Goal: Navigation & Orientation: Find specific page/section

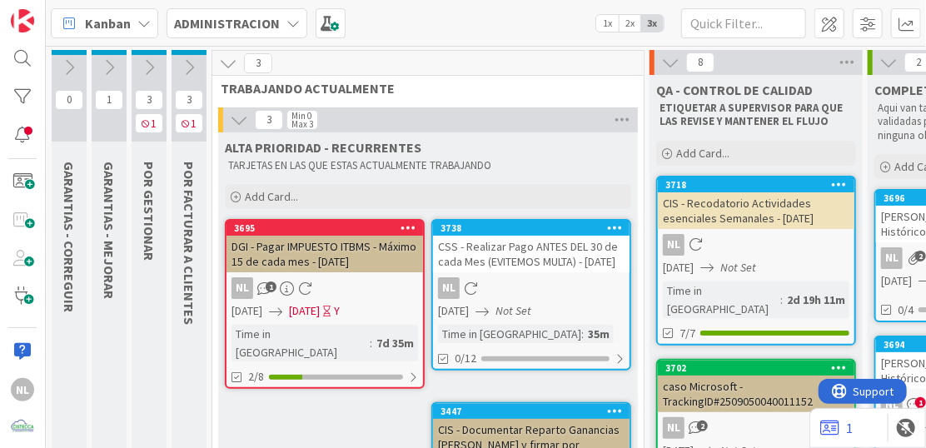
click at [320, 255] on div "DGI - Pagar IMPUESTO ITBMS - Máximo 15 de cada mes - [DATE]" at bounding box center [325, 254] width 197 height 37
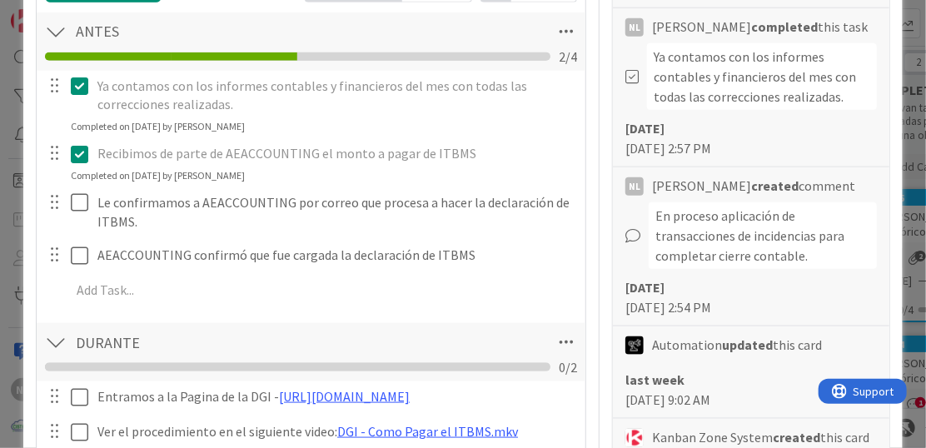
scroll to position [583, 0]
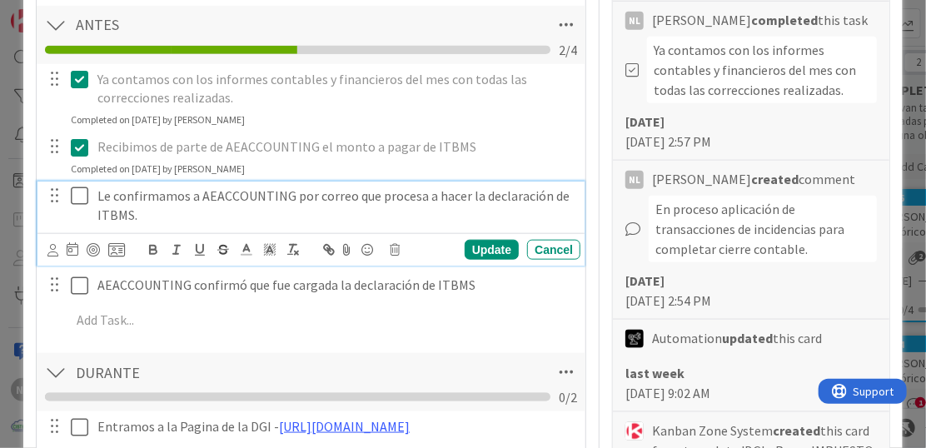
click at [73, 196] on icon at bounding box center [79, 196] width 17 height 20
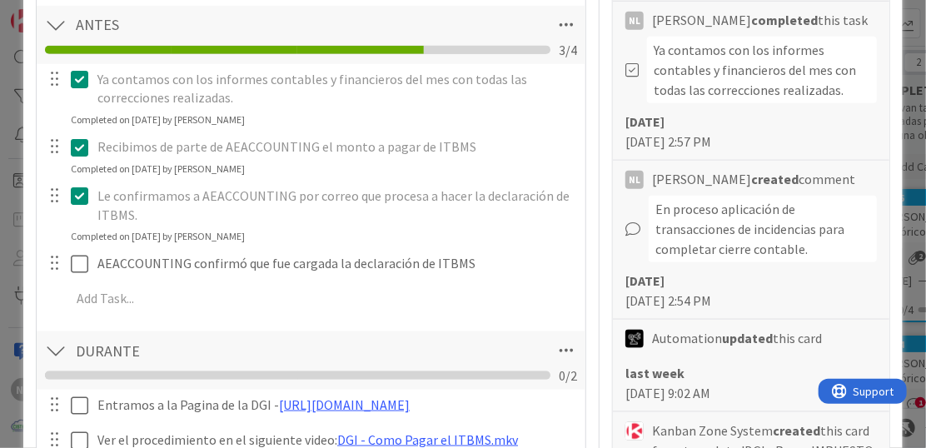
scroll to position [666, 0]
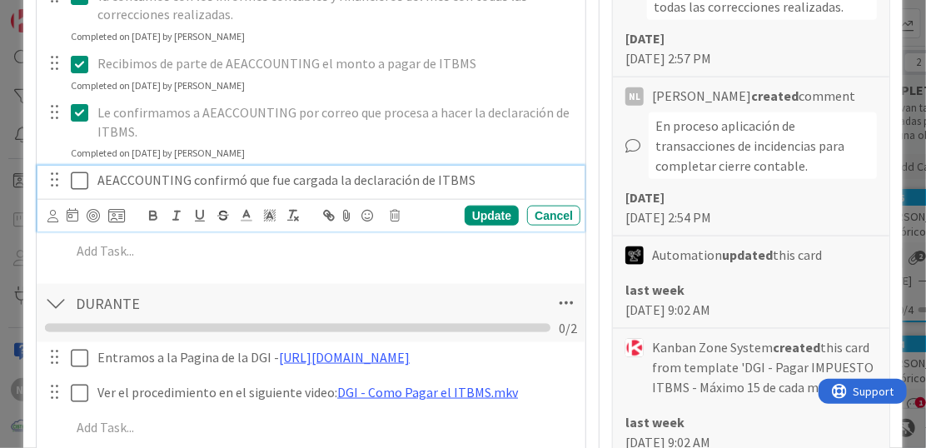
click at [82, 177] on icon at bounding box center [79, 181] width 17 height 20
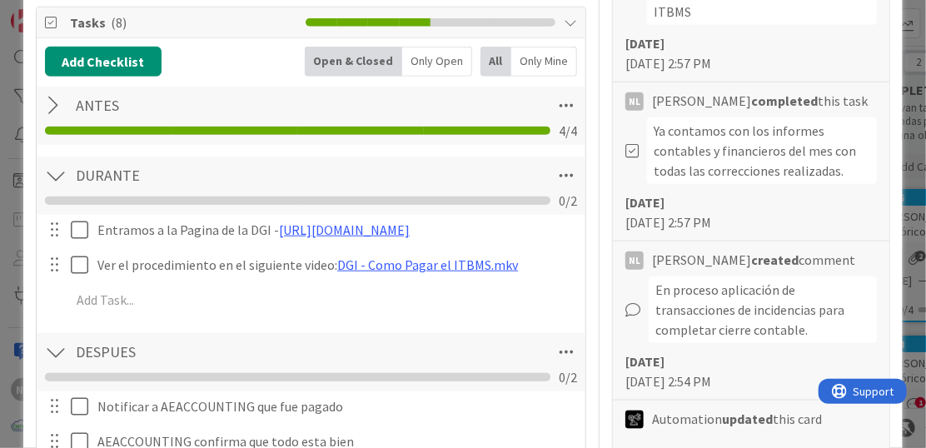
scroll to position [500, 0]
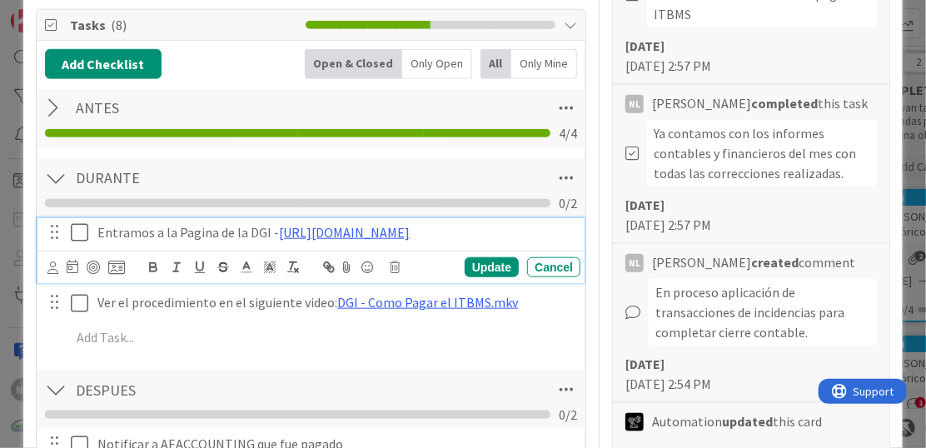
click at [76, 234] on icon at bounding box center [79, 232] width 17 height 20
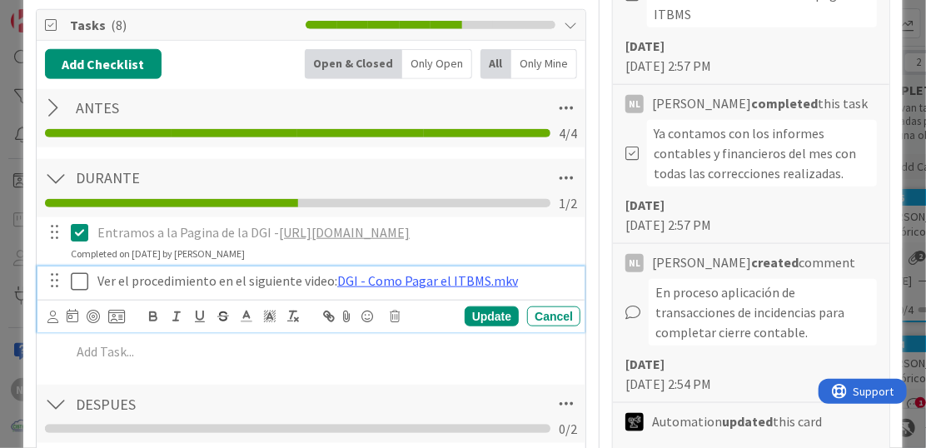
click at [82, 281] on icon at bounding box center [79, 282] width 17 height 20
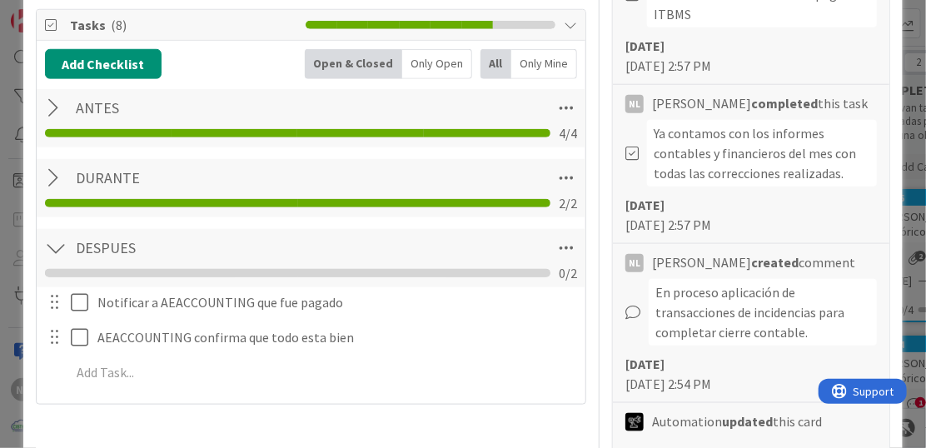
scroll to position [666, 0]
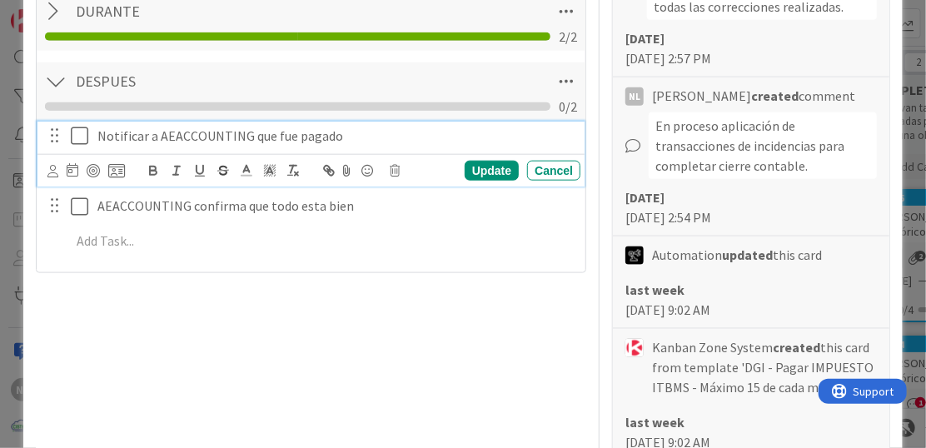
click at [81, 137] on icon at bounding box center [79, 136] width 17 height 20
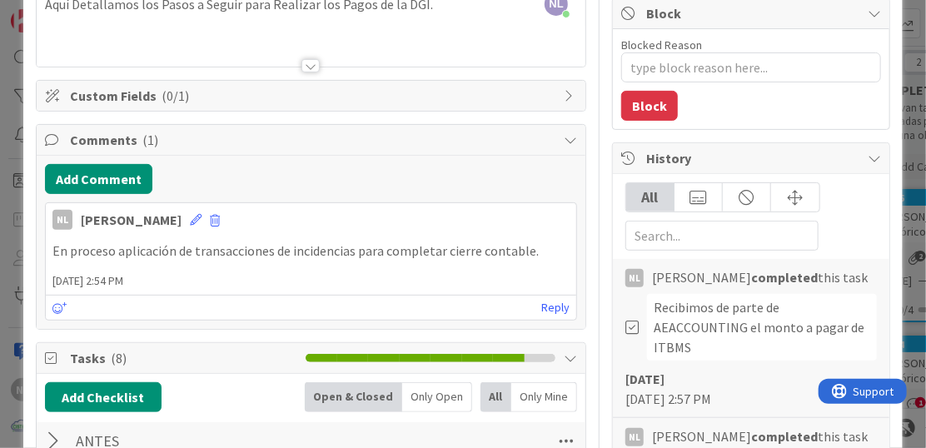
scroll to position [0, 0]
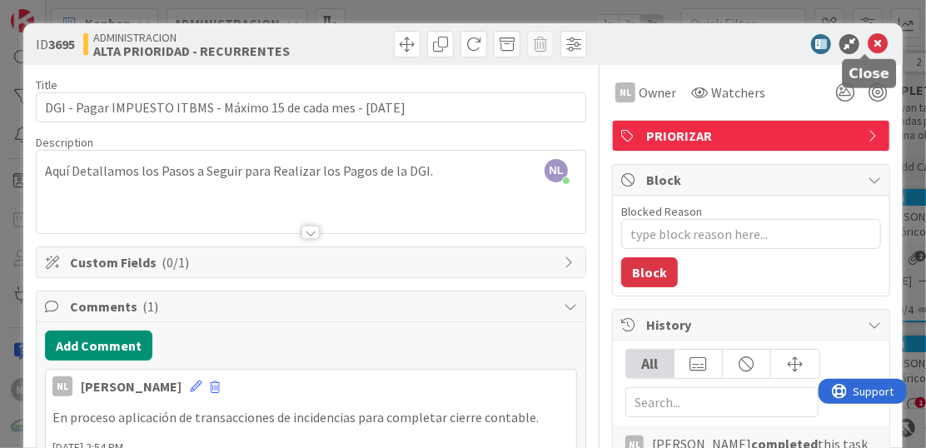
click at [868, 35] on icon at bounding box center [878, 44] width 20 height 20
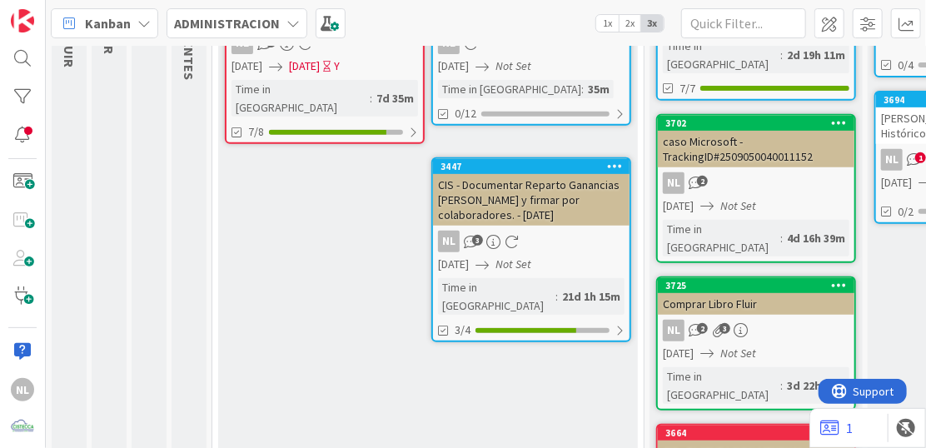
scroll to position [250, 0]
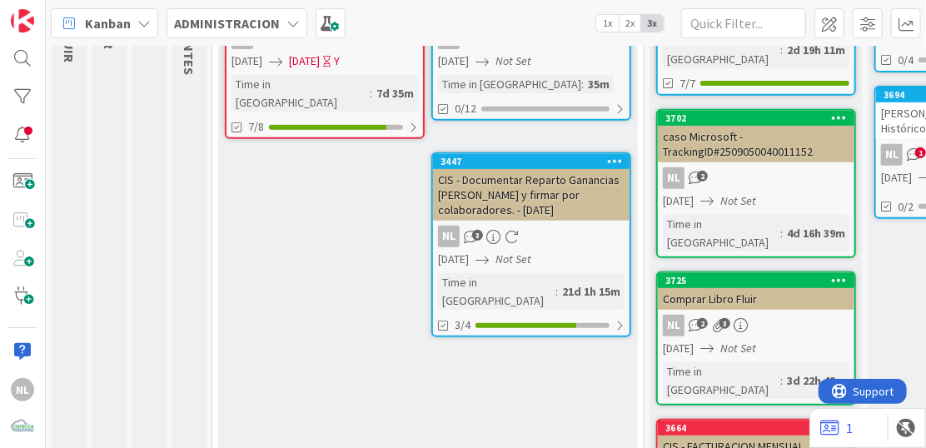
click at [557, 219] on link "3447 CIS - Documentar Reparto Ganancias Q Anterior y firmar por colaboradores. …" at bounding box center [531, 244] width 200 height 185
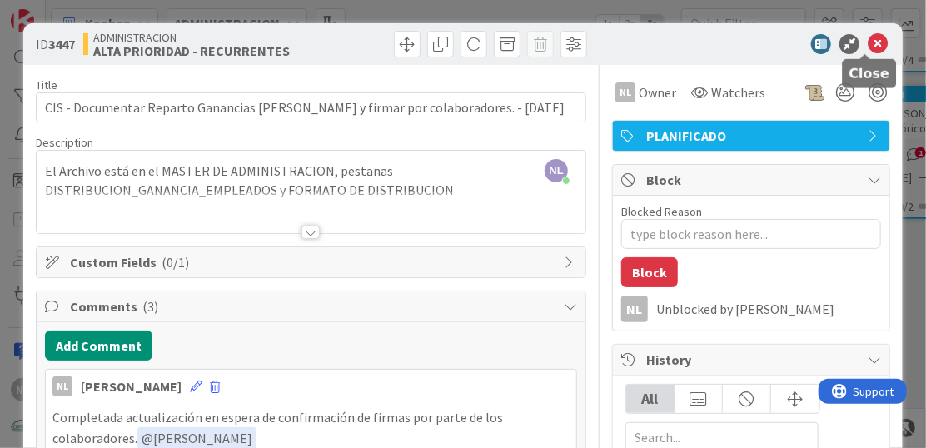
click at [868, 38] on icon at bounding box center [878, 44] width 20 height 20
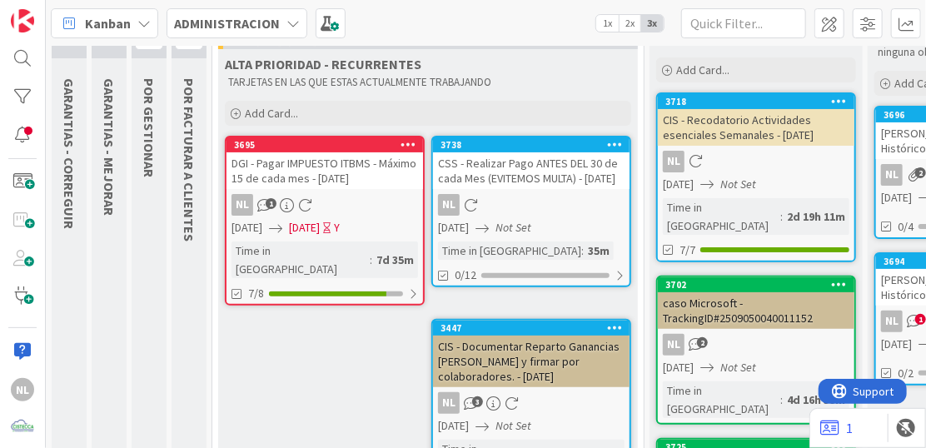
click at [569, 216] on div "NL" at bounding box center [531, 205] width 197 height 22
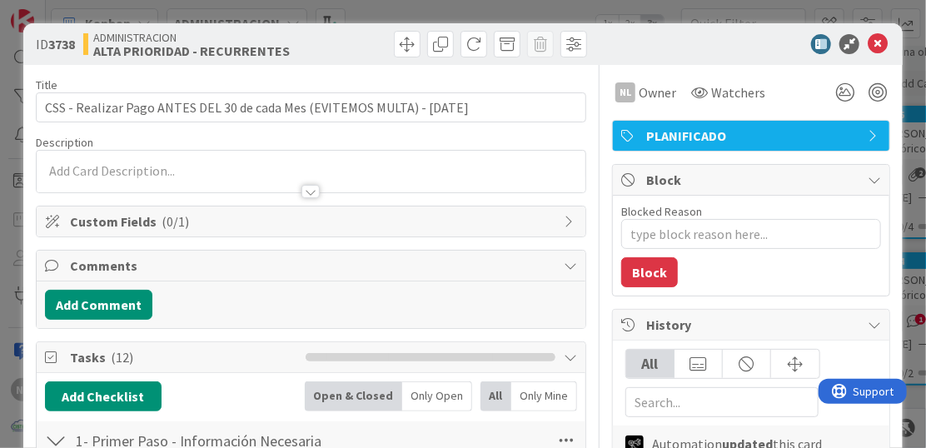
type textarea "x"
click at [868, 41] on icon at bounding box center [878, 44] width 20 height 20
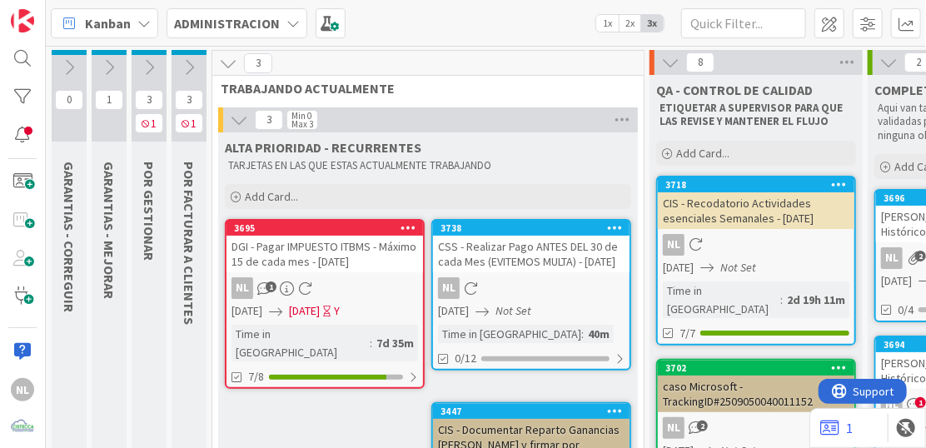
click at [144, 70] on icon at bounding box center [149, 67] width 18 height 18
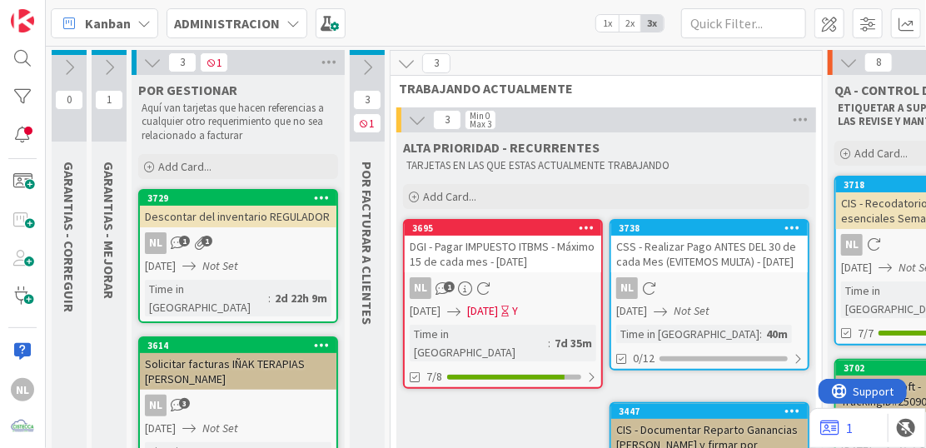
click at [112, 65] on icon at bounding box center [109, 67] width 18 height 18
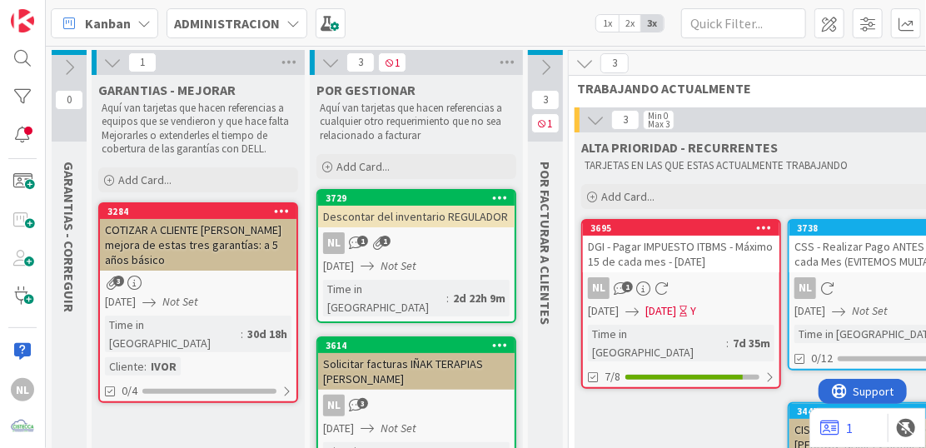
click at [112, 65] on icon at bounding box center [112, 62] width 18 height 18
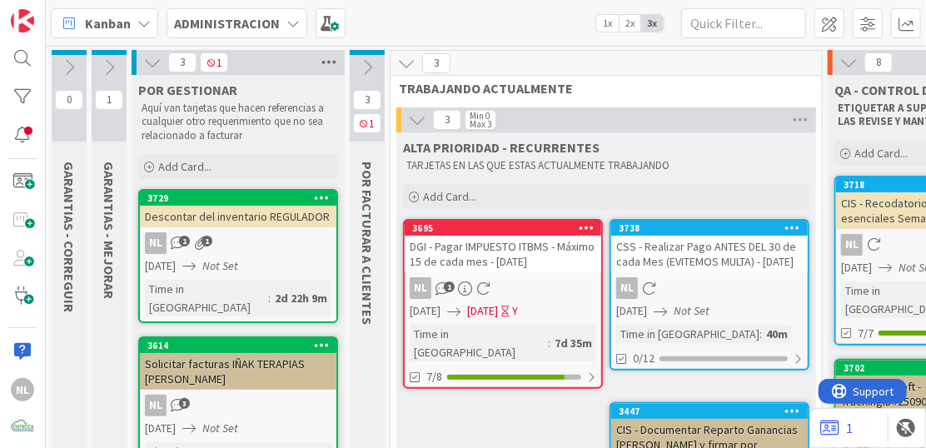
click at [330, 61] on icon at bounding box center [329, 62] width 22 height 25
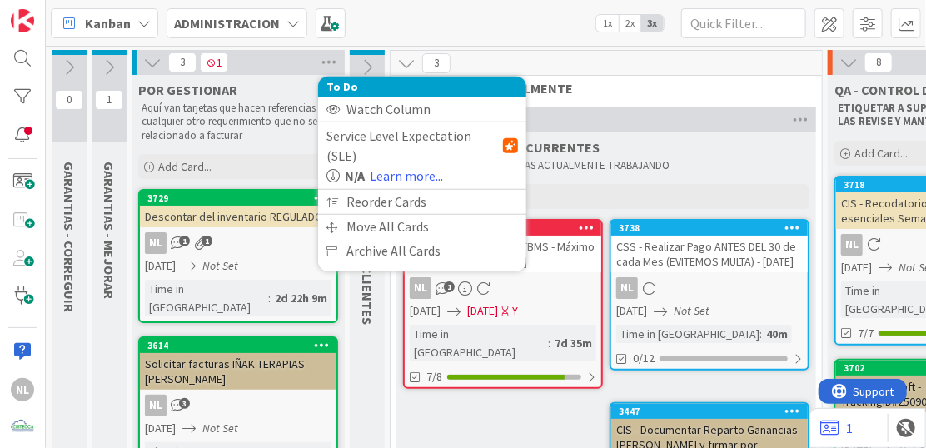
click at [150, 57] on icon at bounding box center [152, 62] width 18 height 18
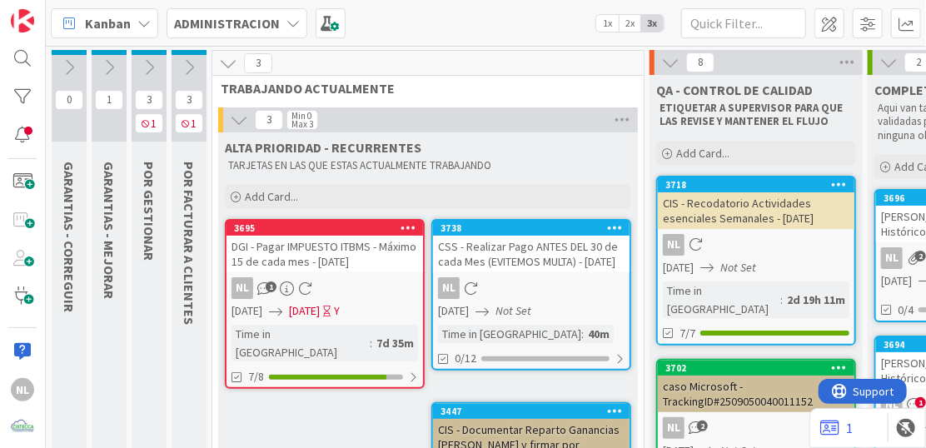
click at [191, 64] on icon at bounding box center [189, 67] width 18 height 18
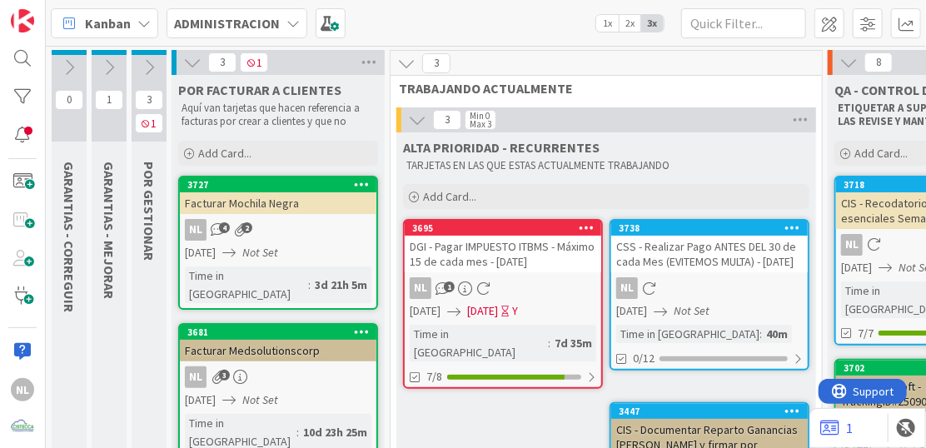
click at [186, 61] on icon at bounding box center [192, 62] width 18 height 18
